Goal: Task Accomplishment & Management: Manage account settings

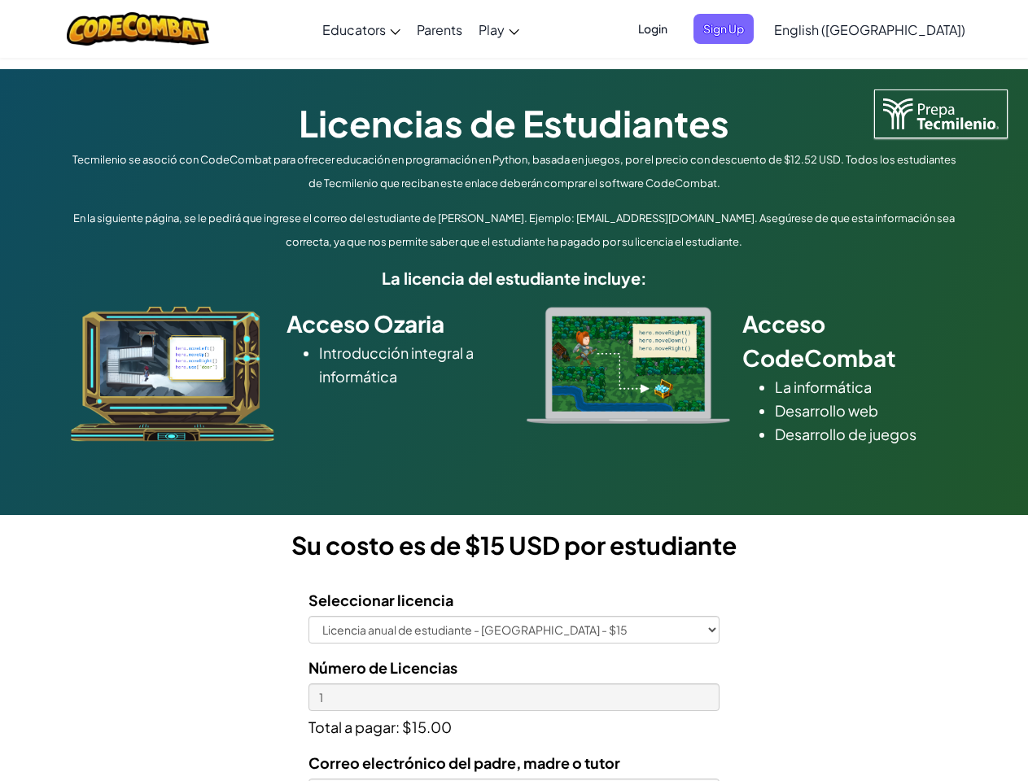
click at [514, 391] on div at bounding box center [628, 365] width 228 height 117
click at [677, 28] on span "Login" at bounding box center [652, 29] width 49 height 30
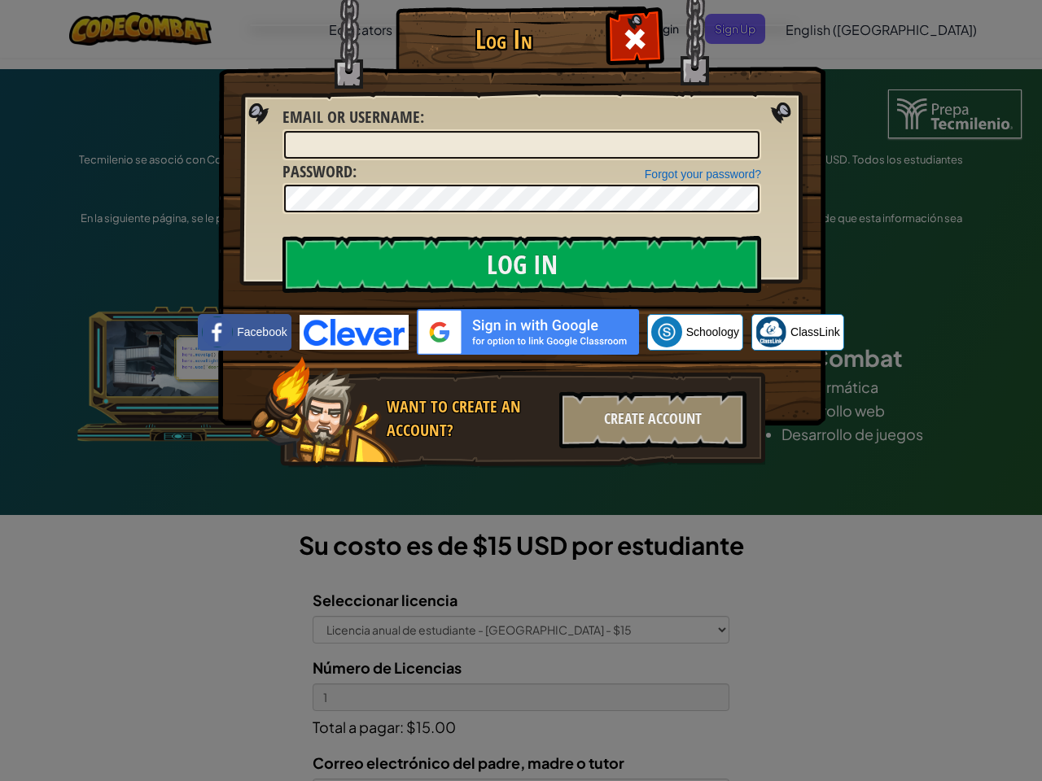
click at [823, 28] on div "Log In Unknown Error Email or Username : Forgot your password? Password : Log I…" at bounding box center [521, 390] width 1042 height 781
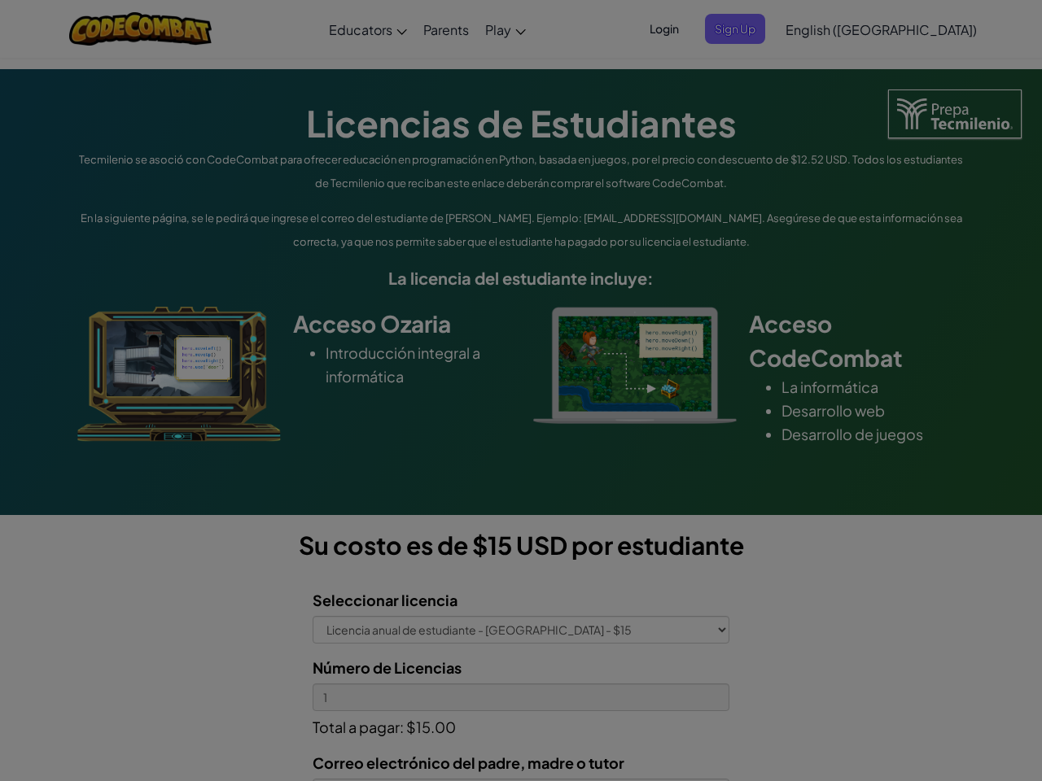
click at [823, 28] on div "Log In Unknown Error Email or Username : Forgot your password? Password : Log I…" at bounding box center [521, 390] width 1042 height 781
click at [910, 29] on div at bounding box center [521, 390] width 1042 height 781
